Goal: Task Accomplishment & Management: Use online tool/utility

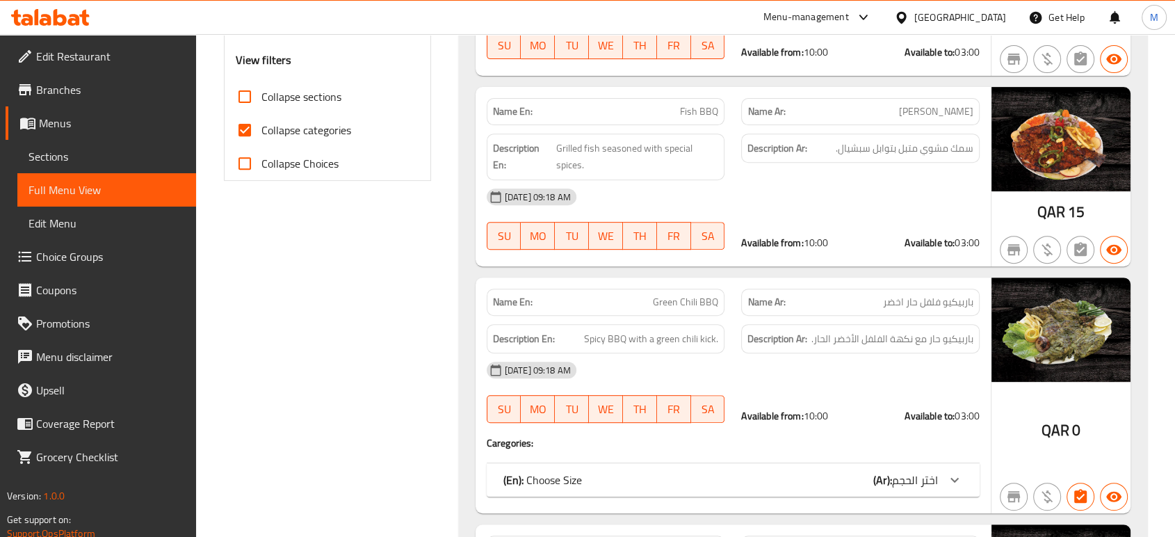
scroll to position [531, 0]
click at [248, 127] on input "Collapse categories" at bounding box center [244, 129] width 33 height 33
checkbox input "false"
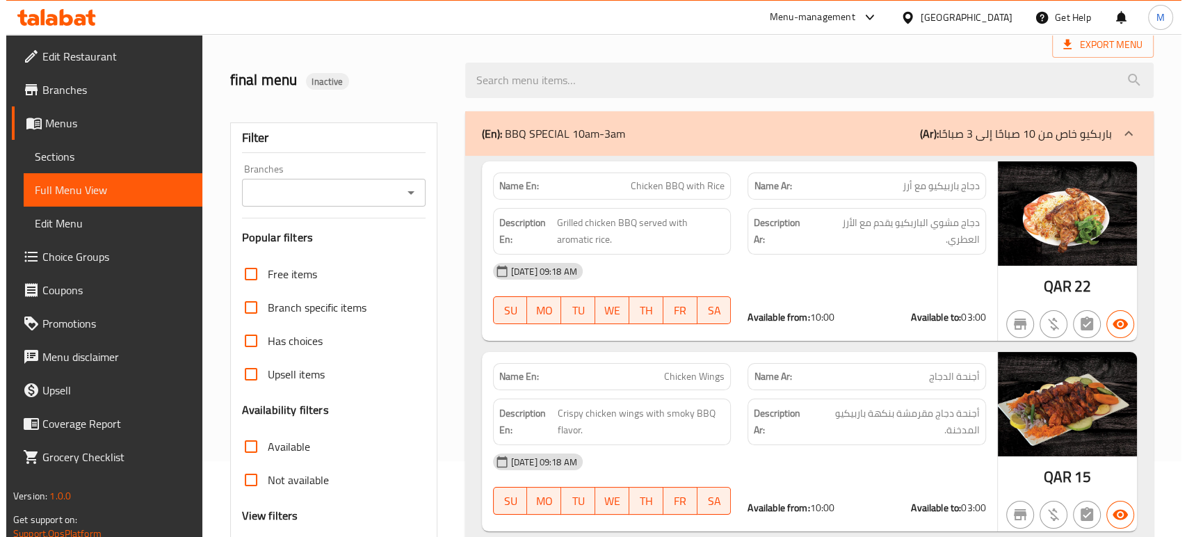
scroll to position [67, 0]
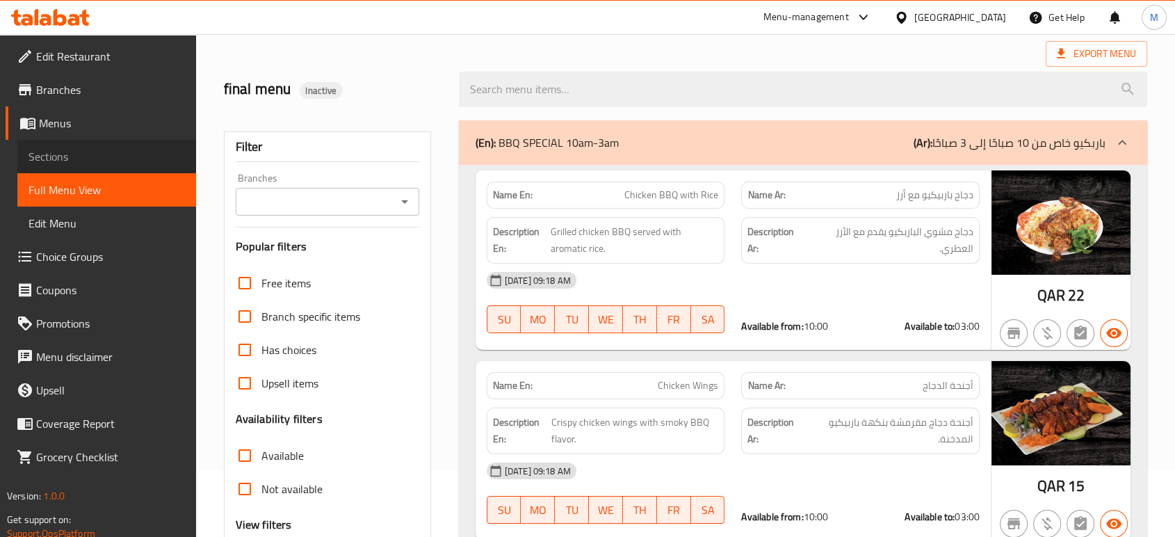
click at [95, 152] on span "Sections" at bounding box center [107, 156] width 156 height 17
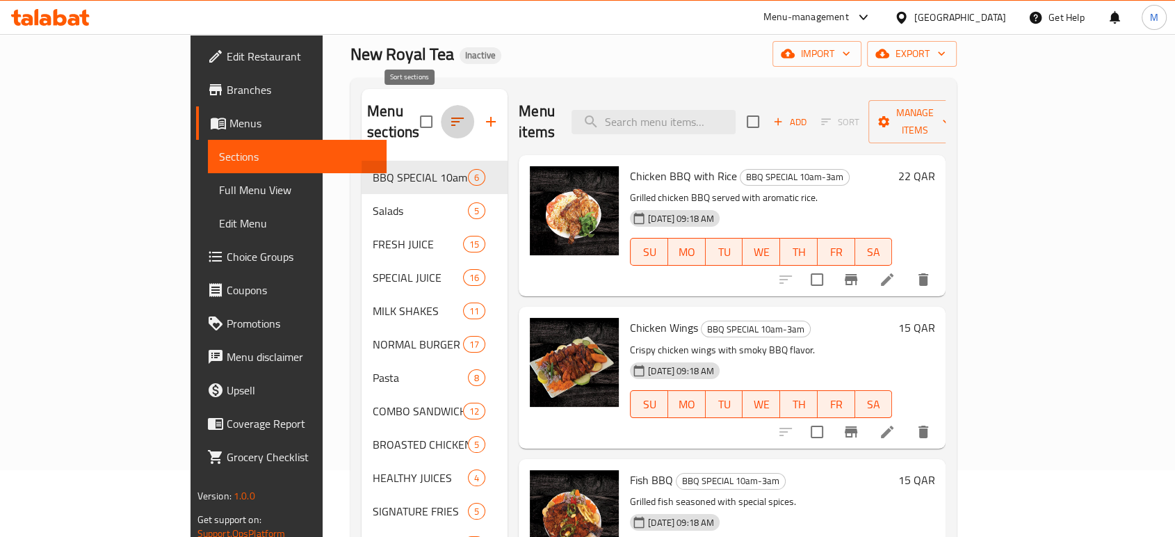
click at [449, 113] on icon "button" at bounding box center [457, 121] width 17 height 17
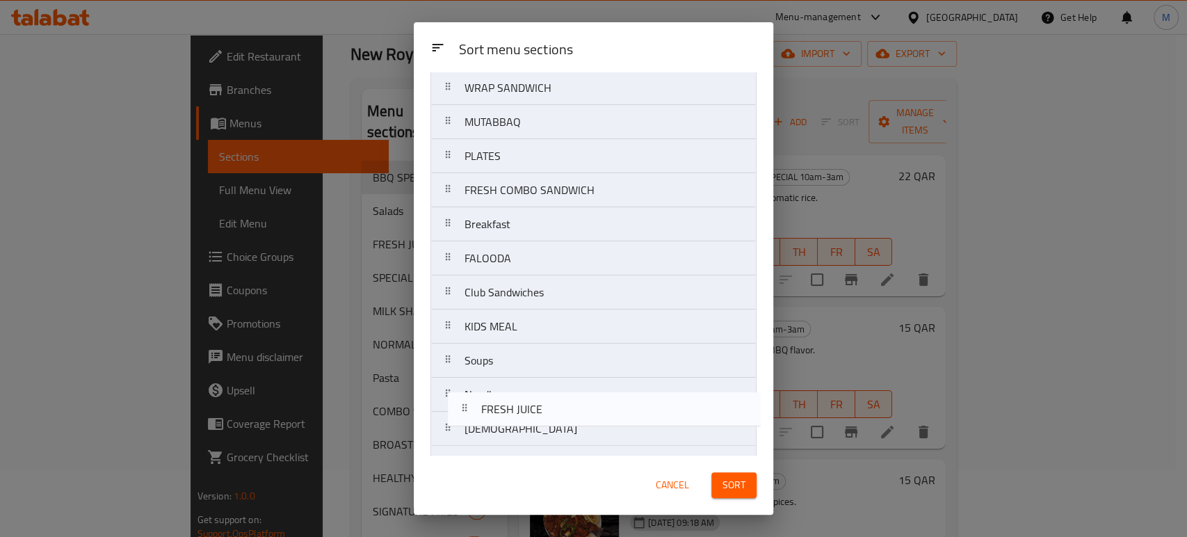
scroll to position [785, 0]
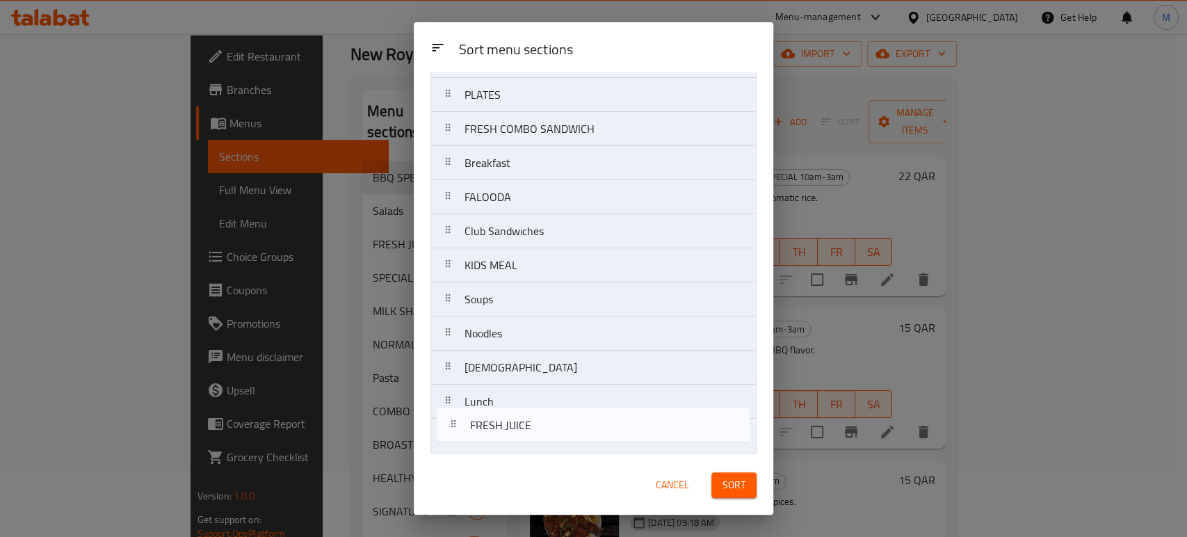
drag, startPoint x: 524, startPoint y: 210, endPoint x: 531, endPoint y: 444, distance: 233.8
drag, startPoint x: 497, startPoint y: 208, endPoint x: 498, endPoint y: 442, distance: 234.4
drag, startPoint x: 539, startPoint y: 192, endPoint x: 546, endPoint y: 430, distance: 238.0
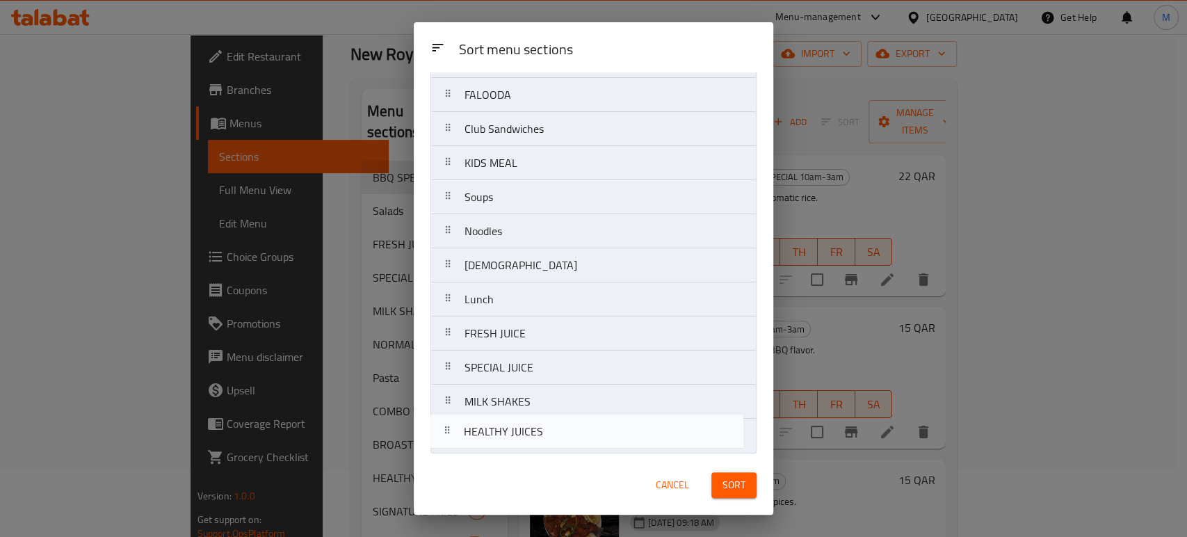
drag, startPoint x: 506, startPoint y: 337, endPoint x: 506, endPoint y: 444, distance: 107.1
drag, startPoint x: 517, startPoint y: 433, endPoint x: 524, endPoint y: 444, distance: 13.1
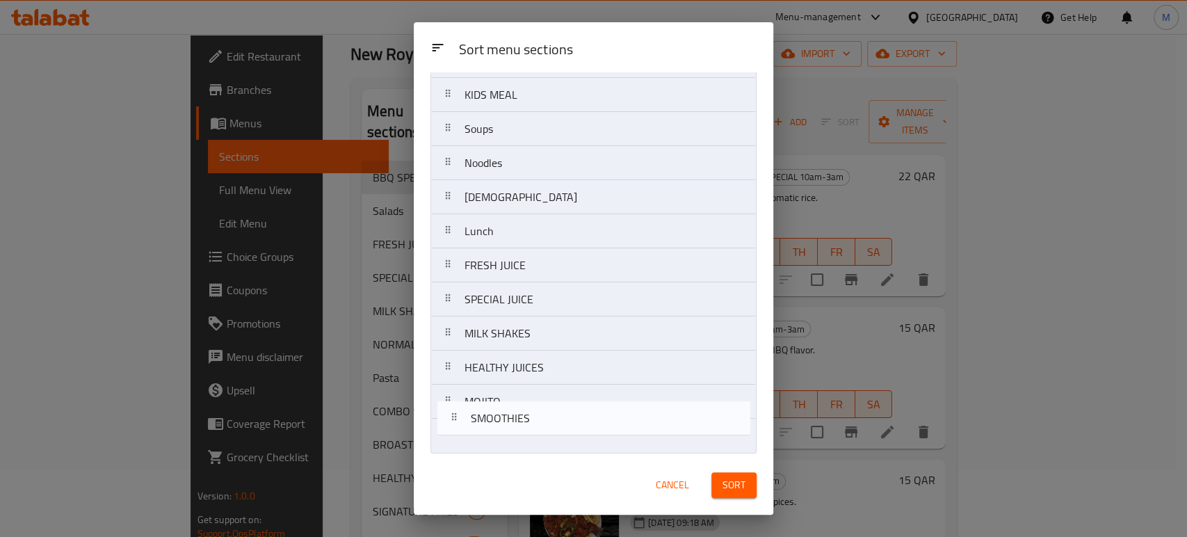
drag, startPoint x: 512, startPoint y: 171, endPoint x: 516, endPoint y: 453, distance: 282.4
click at [516, 453] on div "Sort menu sections BBQ SPECIAL 10am-3am Salads NORMAL BURGER Pasta COMBO SANDWI…" at bounding box center [594, 263] width 360 height 383
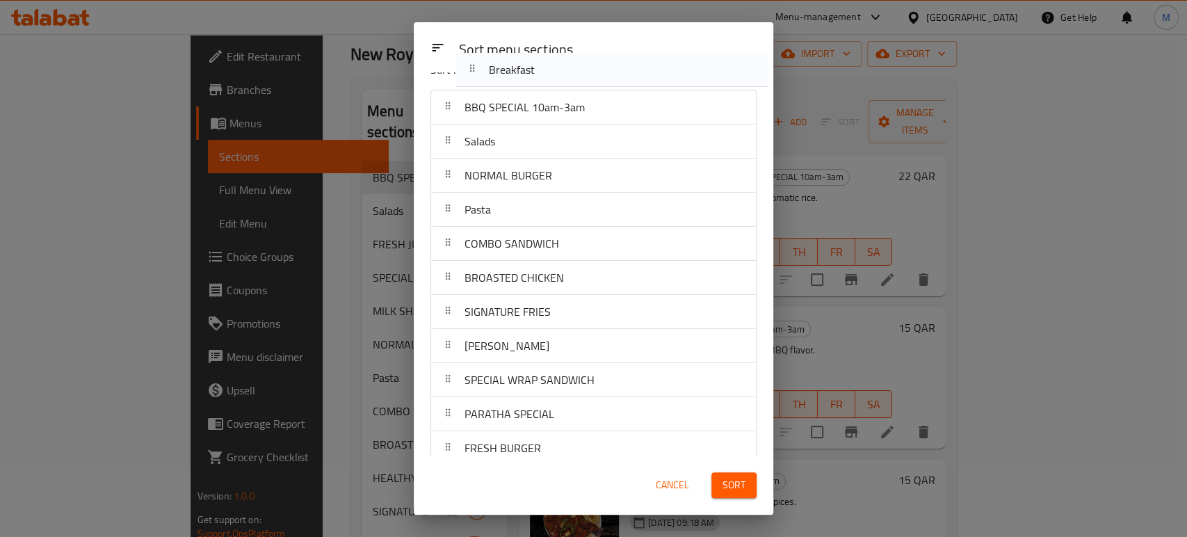
scroll to position [0, 0]
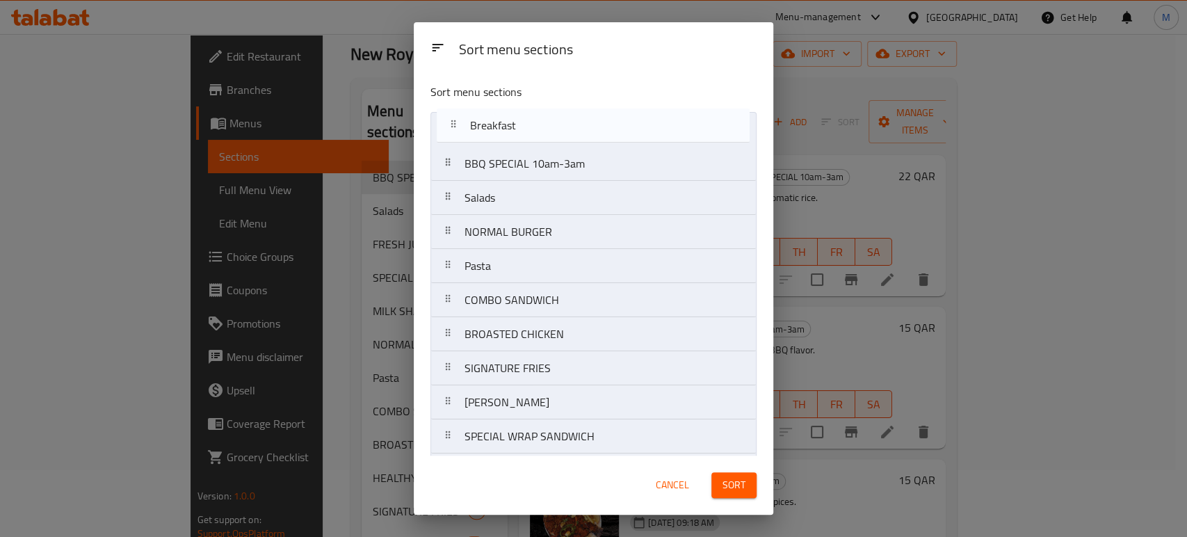
drag, startPoint x: 505, startPoint y: 313, endPoint x: 510, endPoint y: 123, distance: 189.9
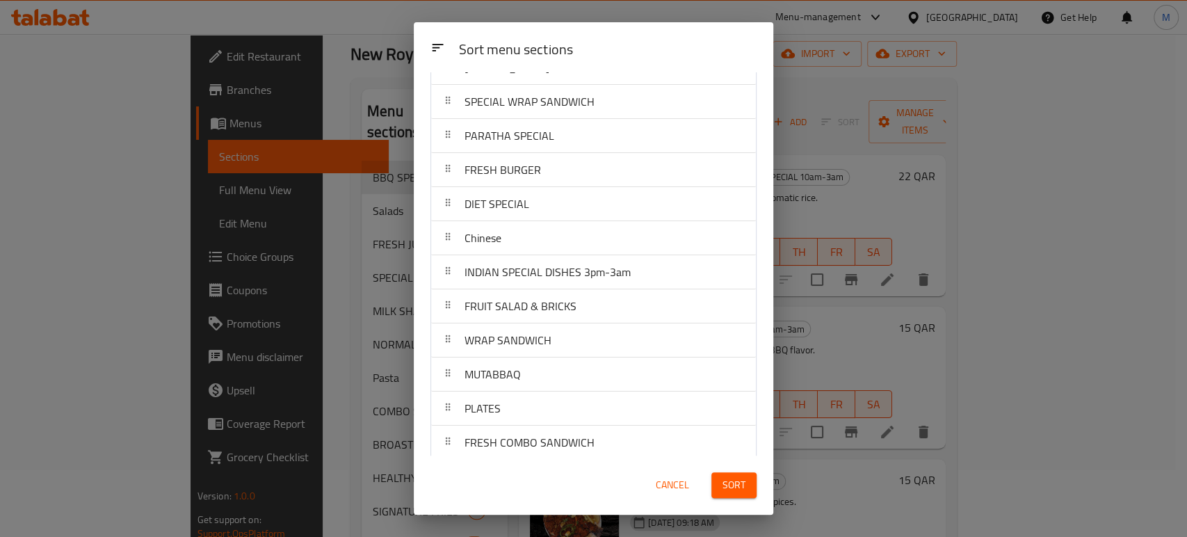
scroll to position [670, 0]
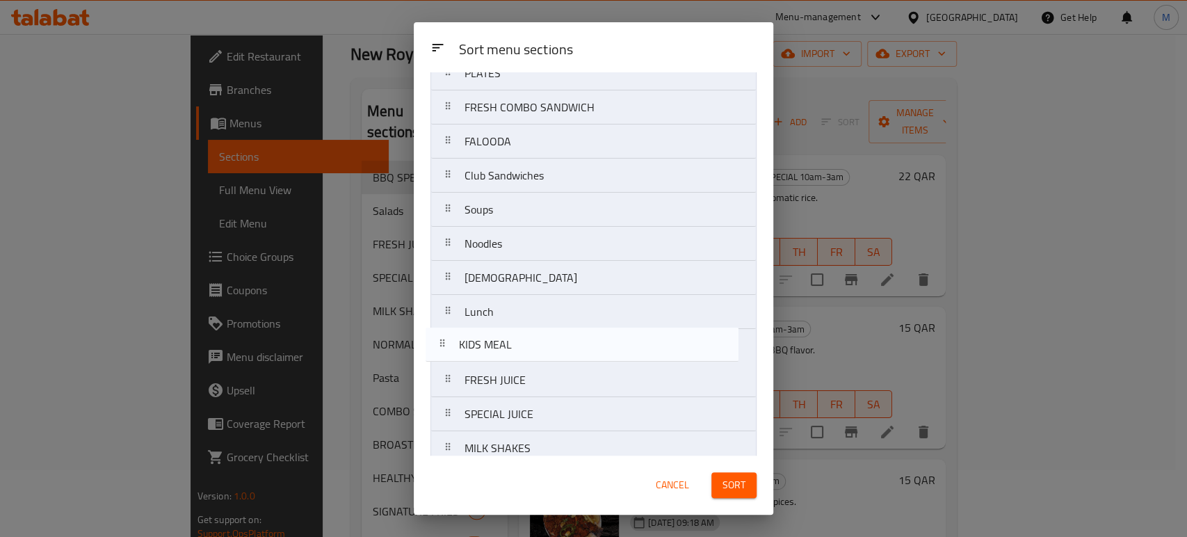
drag, startPoint x: 533, startPoint y: 213, endPoint x: 525, endPoint y: 367, distance: 154.6
click at [525, 367] on nav "Breakfast BBQ SPECIAL 10am-3am Salads NORMAL BURGER Pasta COMBO SANDWICH BROAST…" at bounding box center [594, 5] width 326 height 1126
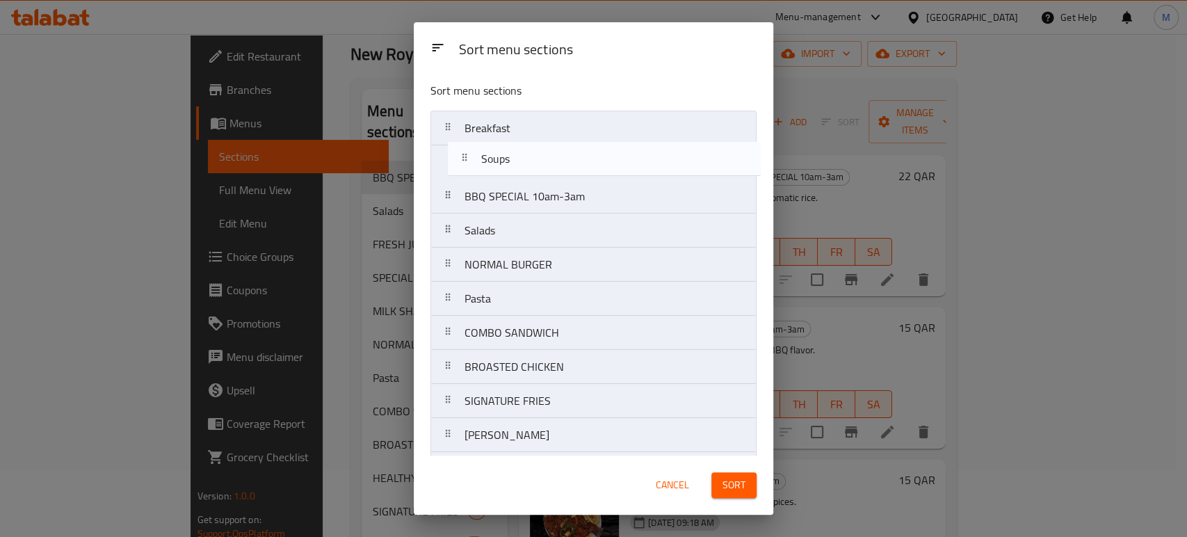
scroll to position [0, 0]
drag, startPoint x: 545, startPoint y: 209, endPoint x: 550, endPoint y: 140, distance: 68.3
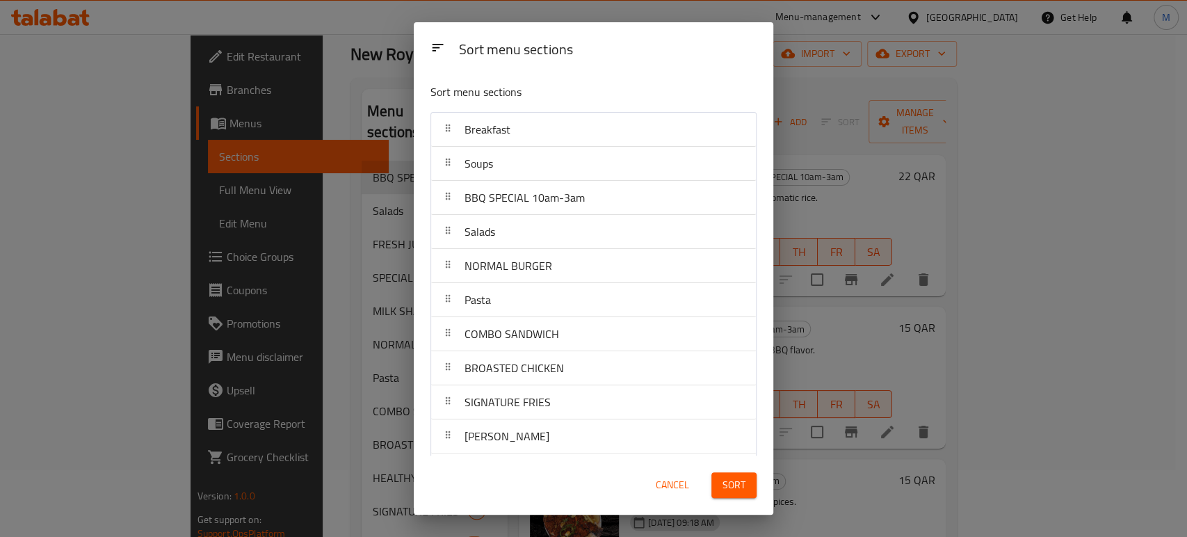
scroll to position [335, 0]
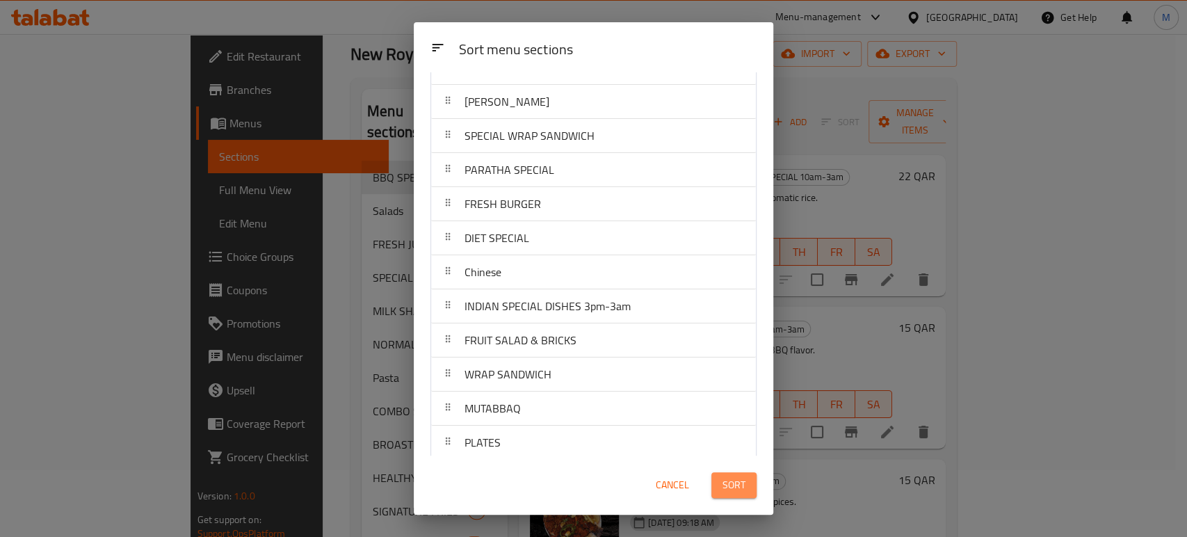
click at [747, 490] on button "Sort" at bounding box center [733, 485] width 45 height 26
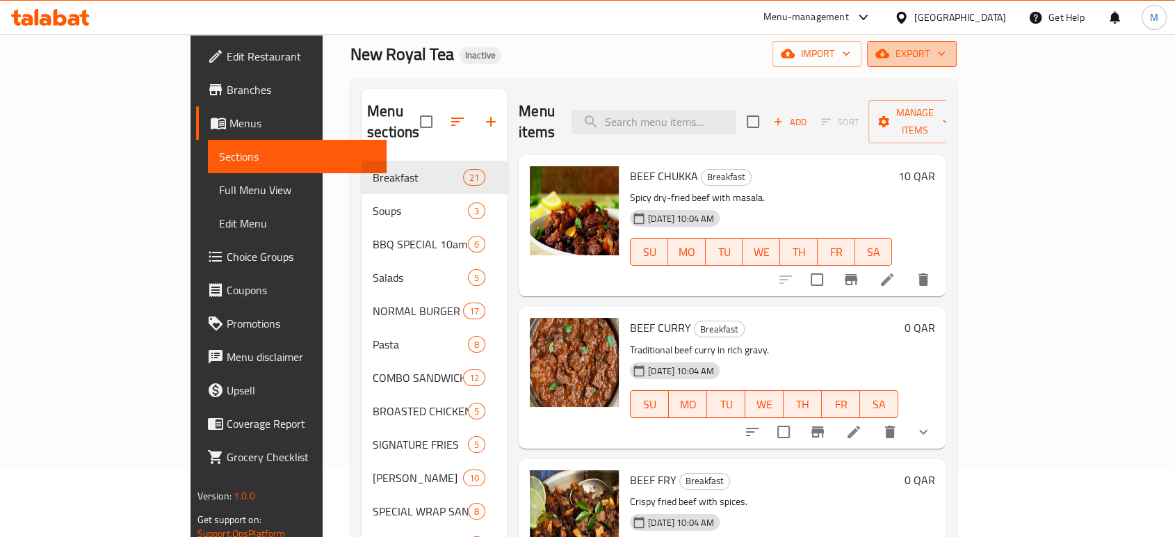
click at [946, 54] on span "export" at bounding box center [911, 53] width 67 height 17
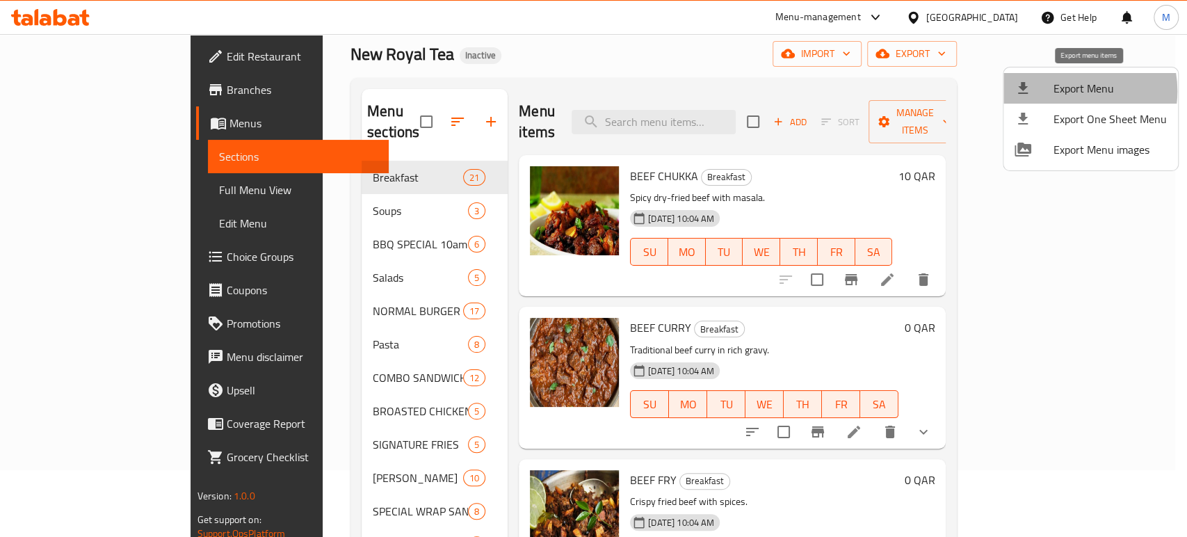
click at [1068, 91] on span "Export Menu" at bounding box center [1110, 88] width 113 height 17
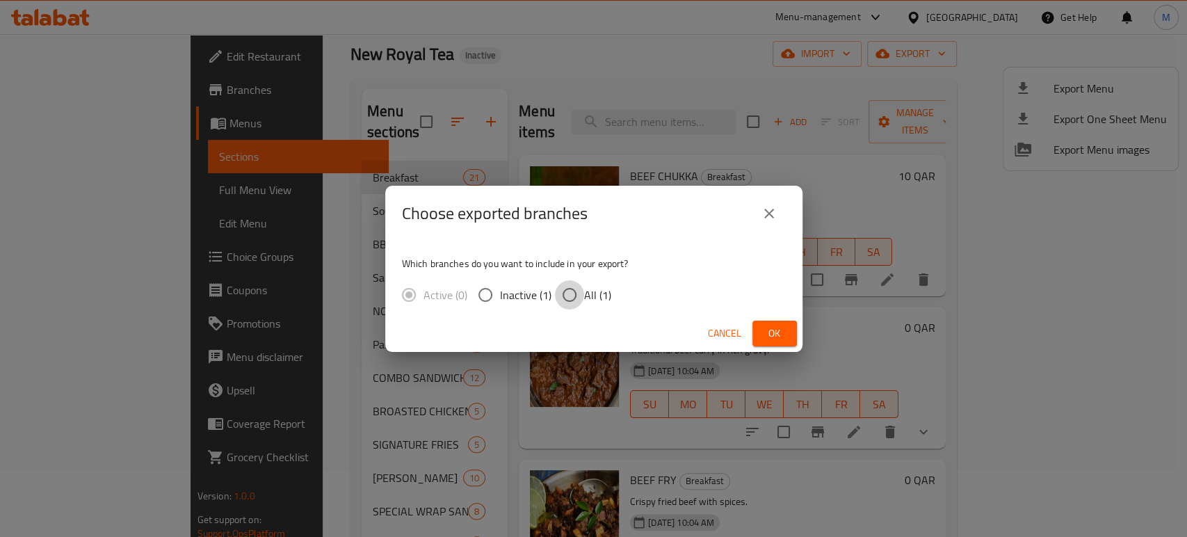
click at [564, 298] on input "All (1)" at bounding box center [569, 294] width 29 height 29
radio input "true"
click at [783, 340] on span "Ok" at bounding box center [775, 333] width 22 height 17
